Goal: Information Seeking & Learning: Find specific fact

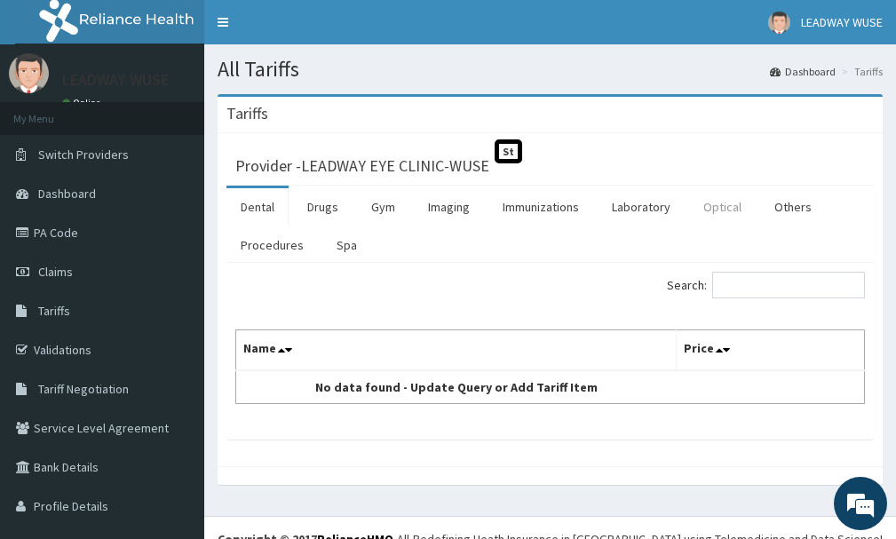
click at [720, 208] on link "Optical" at bounding box center [722, 206] width 67 height 37
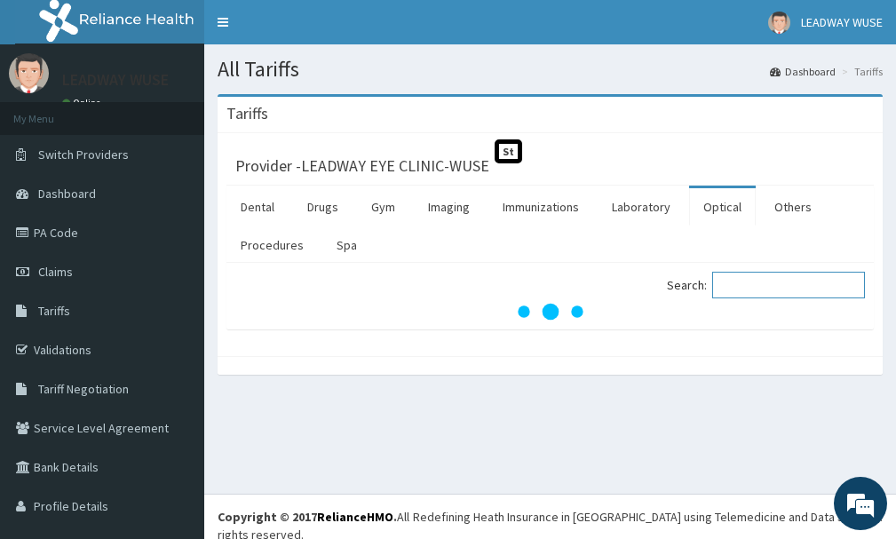
click at [738, 293] on input "Search:" at bounding box center [788, 285] width 153 height 27
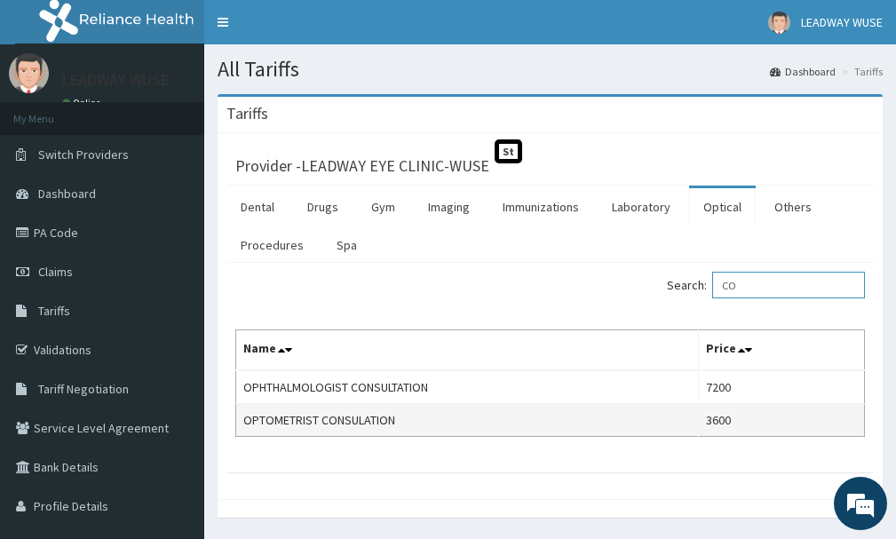
type input "C"
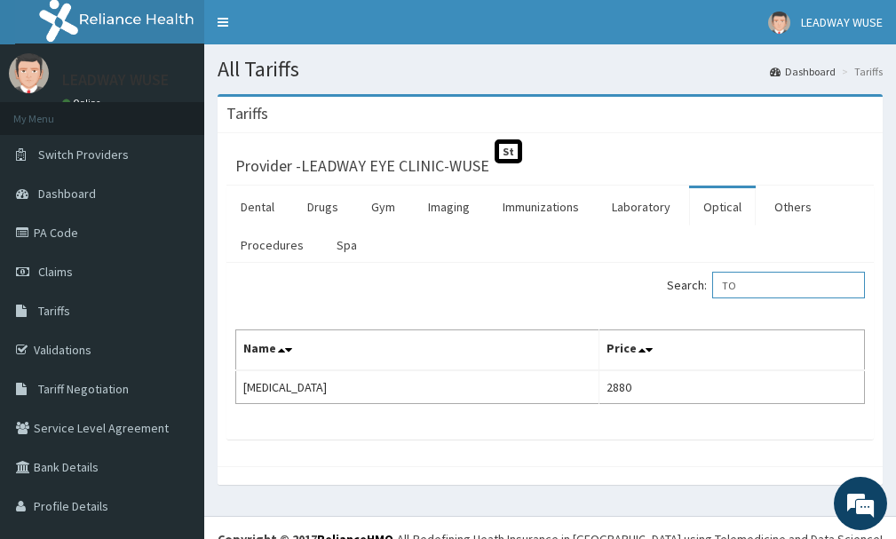
type input "T"
type input "R"
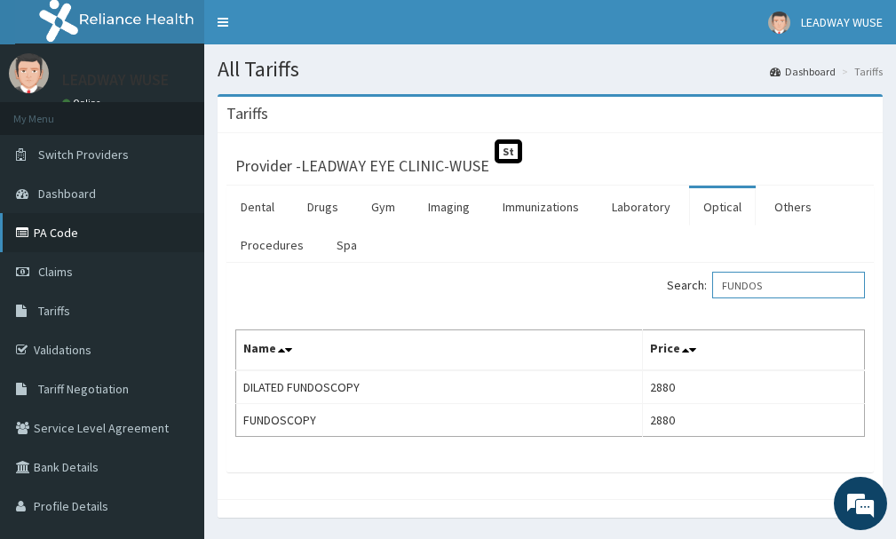
type input "FUNDOS"
click at [89, 234] on link "PA Code" at bounding box center [102, 232] width 204 height 39
